Goal: Transaction & Acquisition: Subscribe to service/newsletter

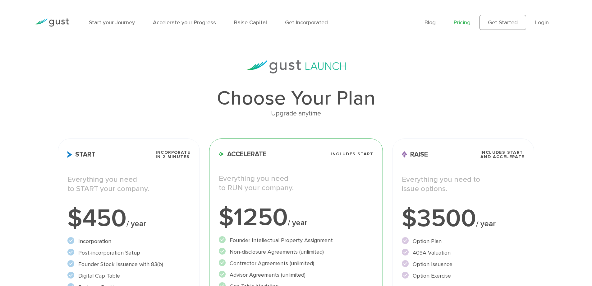
click at [264, 97] on h1 "Choose Your Plan" at bounding box center [296, 98] width 476 height 20
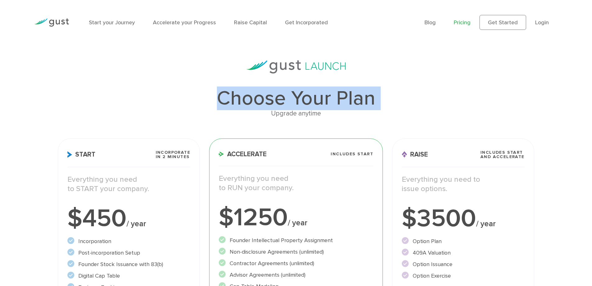
click at [264, 97] on h1 "Choose Your Plan" at bounding box center [296, 98] width 476 height 20
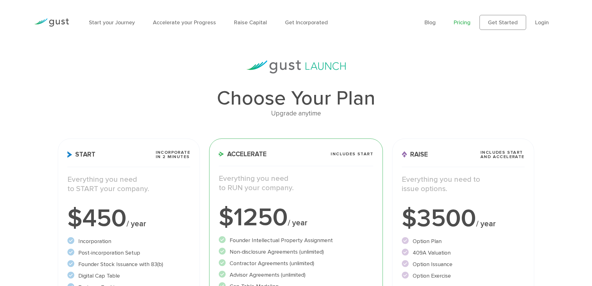
click at [264, 112] on div "Upgrade anytime" at bounding box center [296, 113] width 476 height 11
click at [163, 156] on span "Incorporate in 2 Minutes" at bounding box center [173, 154] width 35 height 9
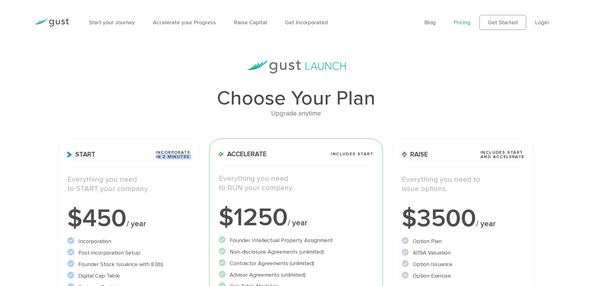
click at [163, 156] on span "Incorporate in 2 Minutes" at bounding box center [173, 154] width 35 height 9
click at [196, 98] on h1 "Choose Your Plan" at bounding box center [296, 98] width 476 height 20
